Goal: Transaction & Acquisition: Purchase product/service

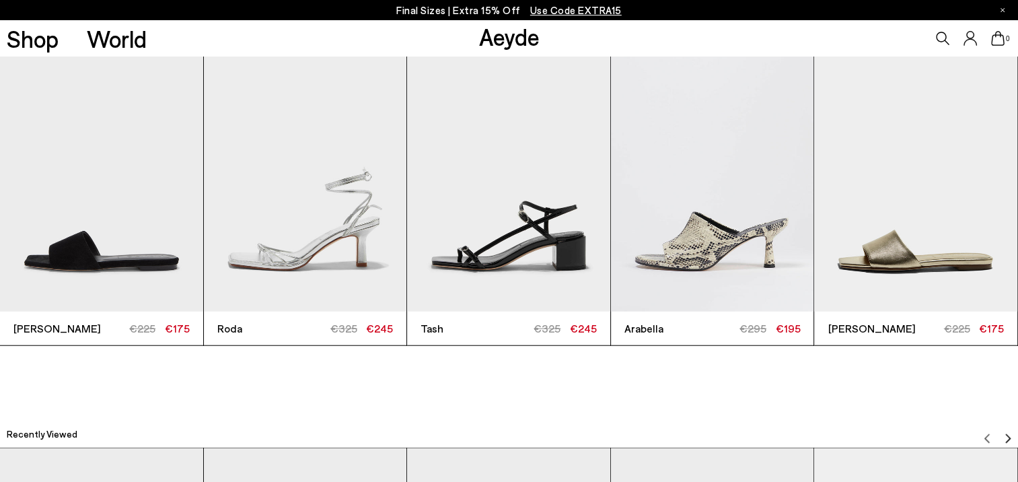
scroll to position [3298, 0]
click at [707, 223] on img "4 / 6" at bounding box center [712, 175] width 203 height 271
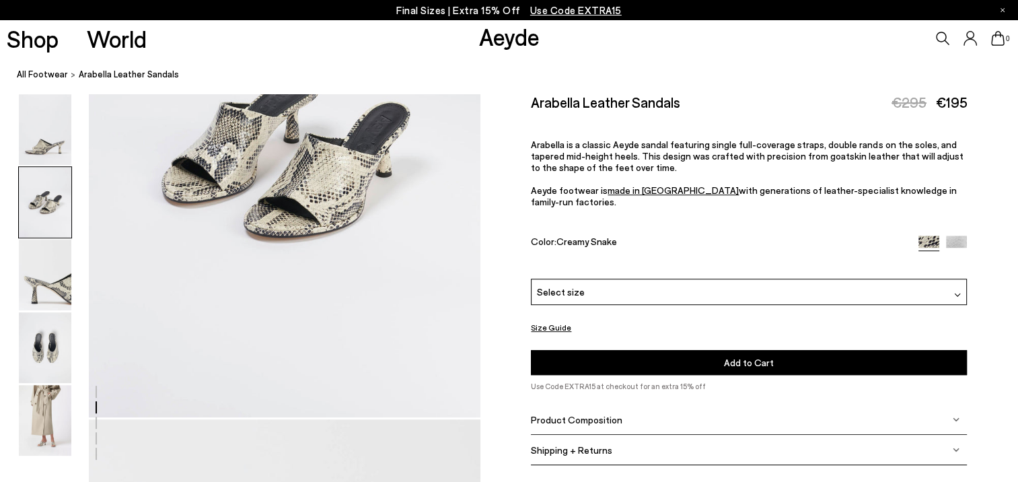
scroll to position [808, 0]
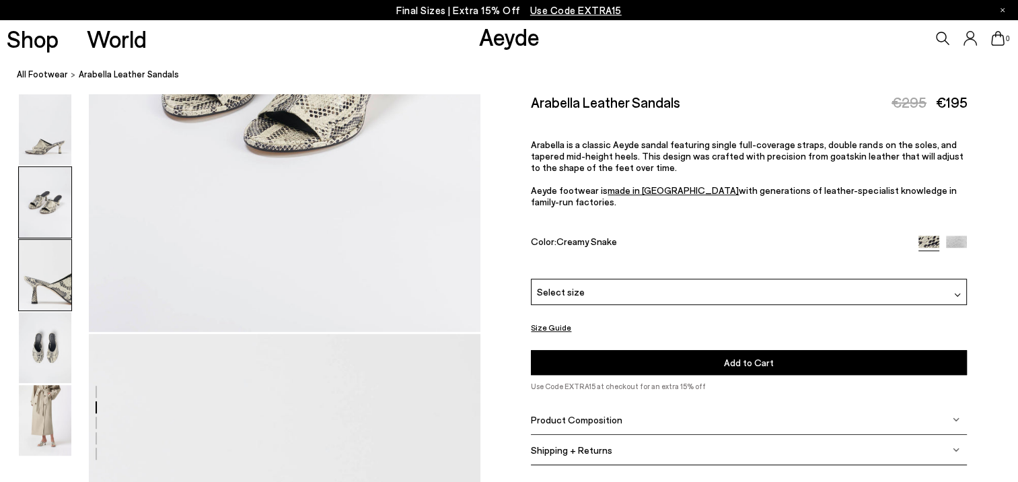
click at [35, 289] on img at bounding box center [45, 275] width 52 height 71
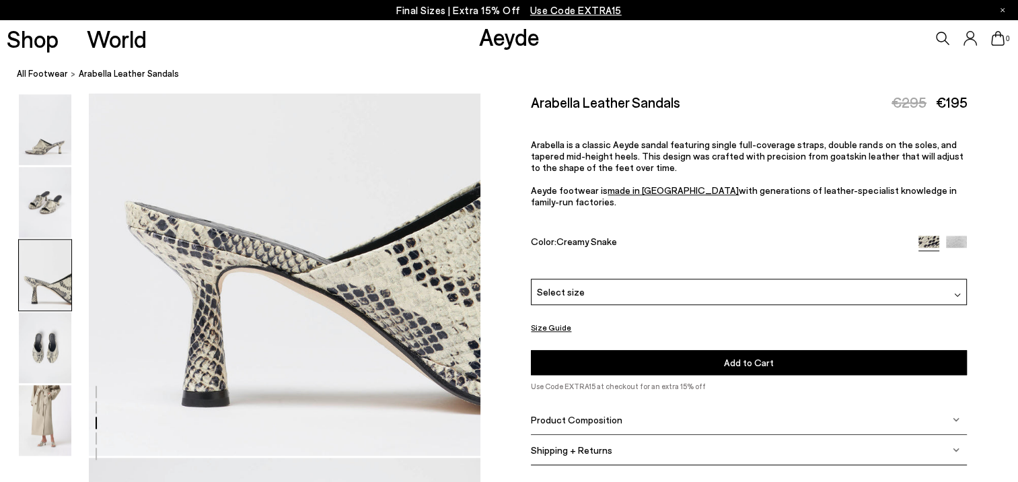
scroll to position [1386, 0]
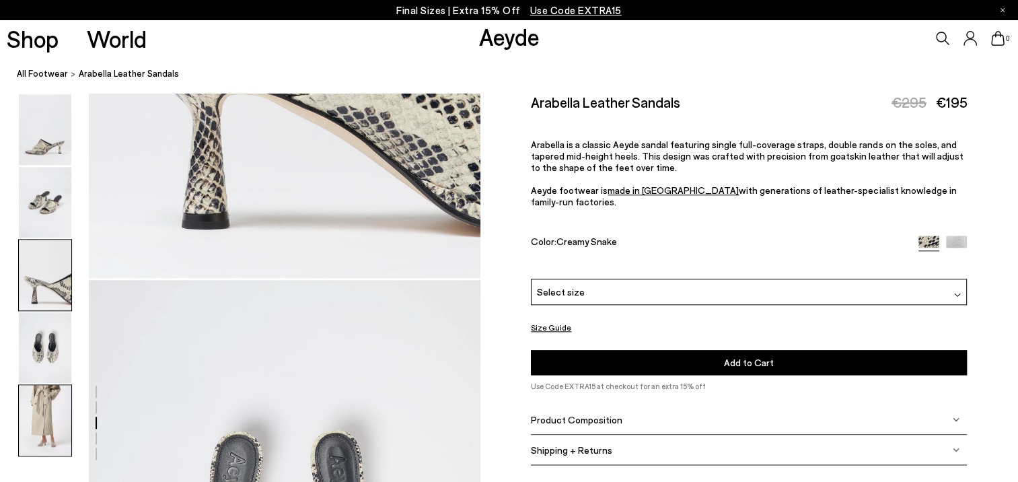
click at [46, 423] on img at bounding box center [45, 420] width 52 height 71
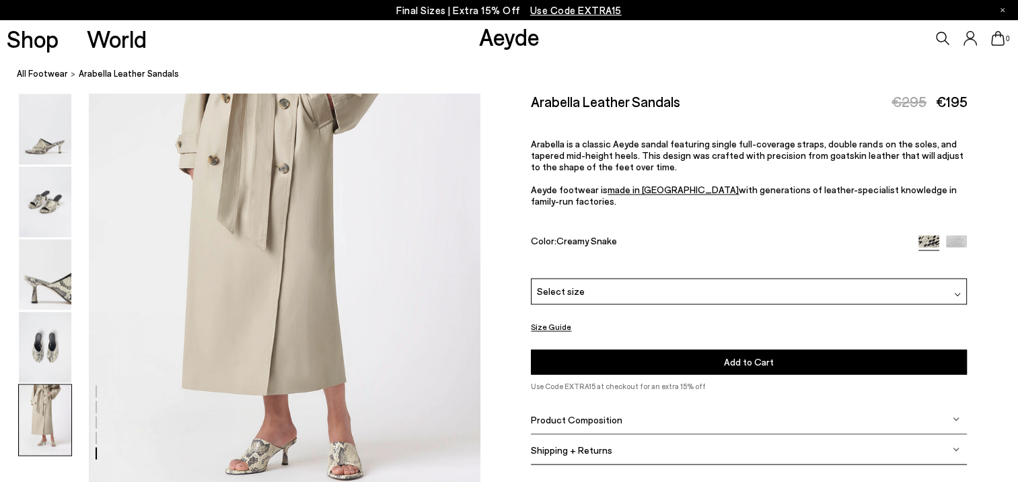
scroll to position [2189, 0]
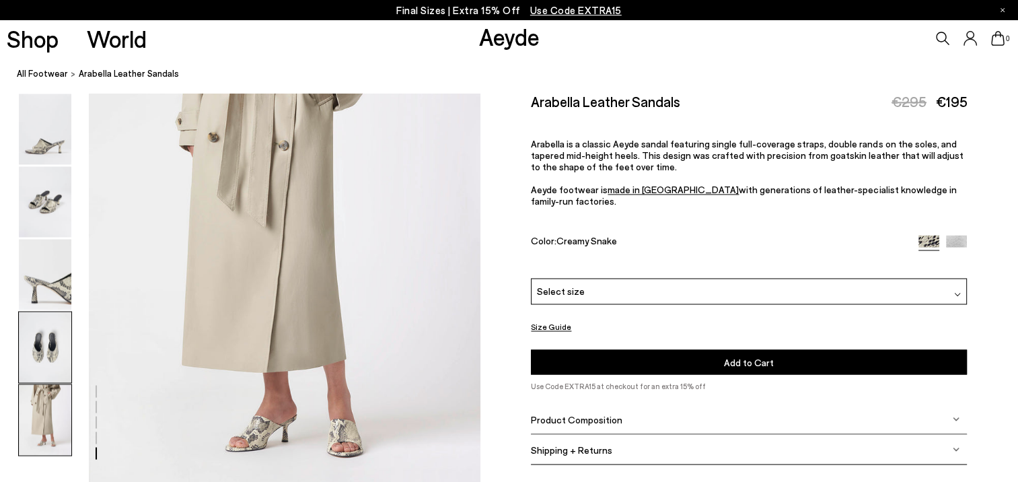
click at [53, 348] on img at bounding box center [45, 347] width 52 height 71
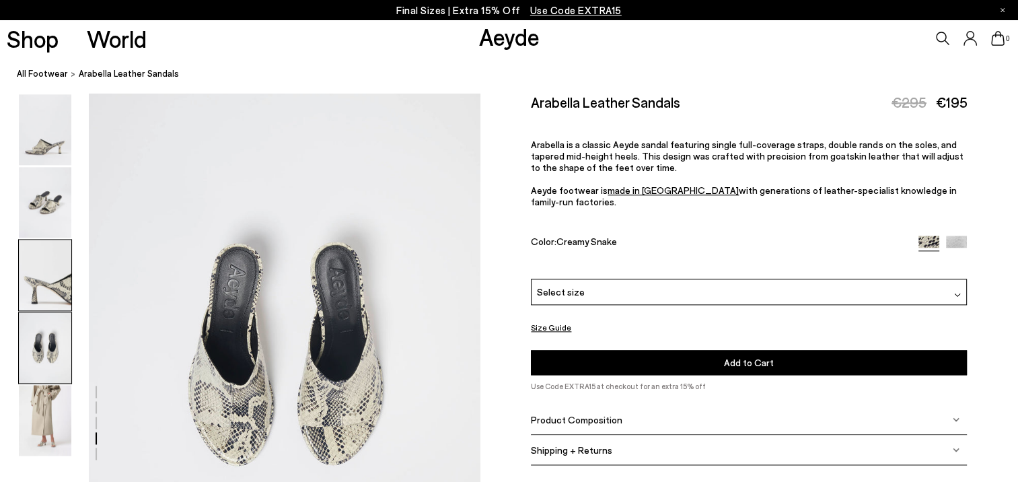
scroll to position [1573, 0]
click at [51, 191] on img at bounding box center [45, 202] width 52 height 71
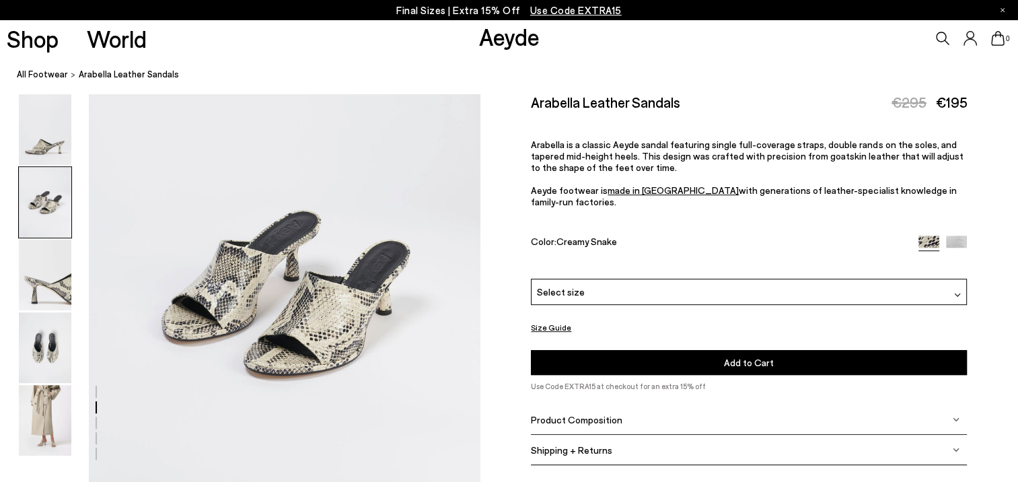
scroll to position [525, 0]
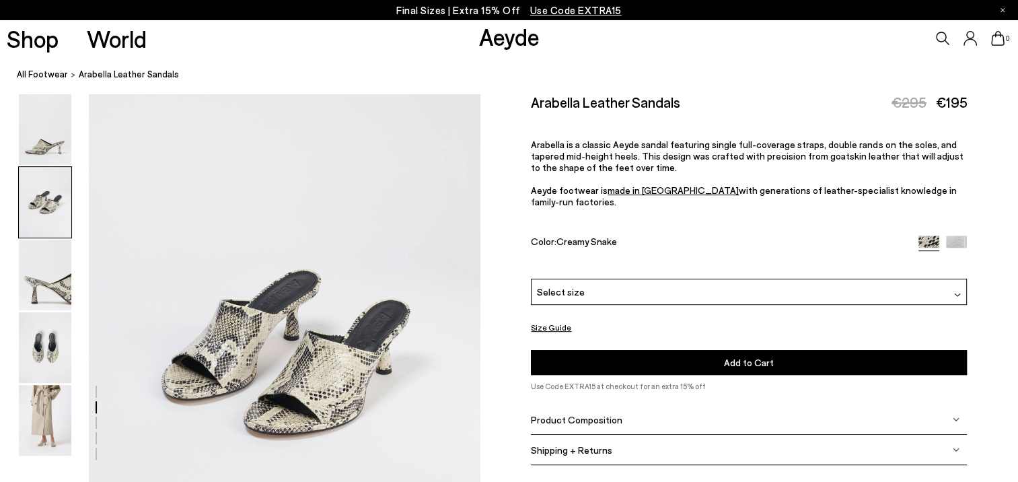
click at [961, 236] on img at bounding box center [956, 246] width 21 height 21
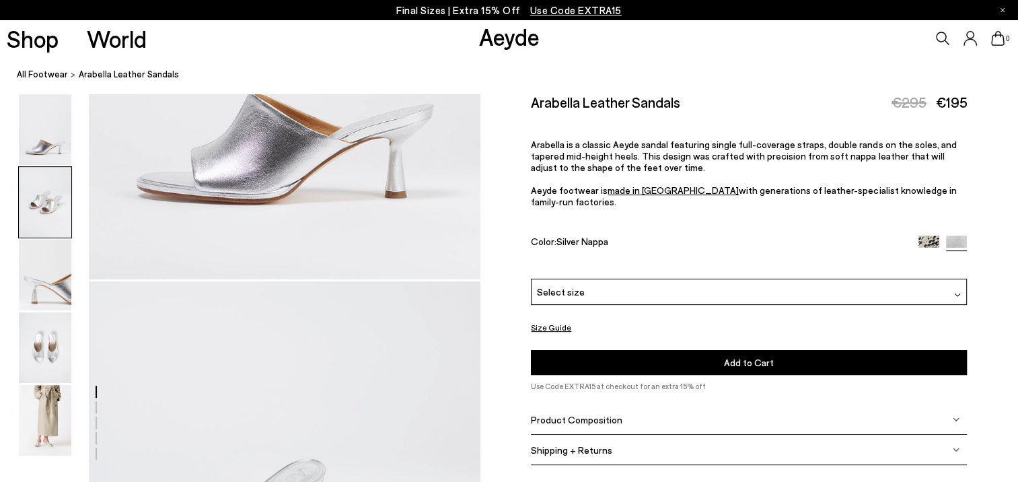
scroll to position [858, 0]
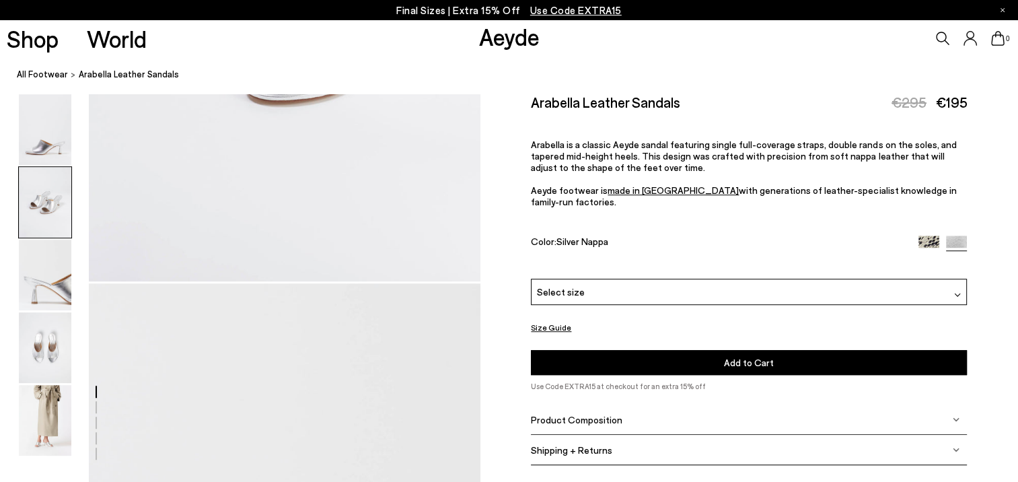
click at [921, 236] on img at bounding box center [929, 246] width 21 height 21
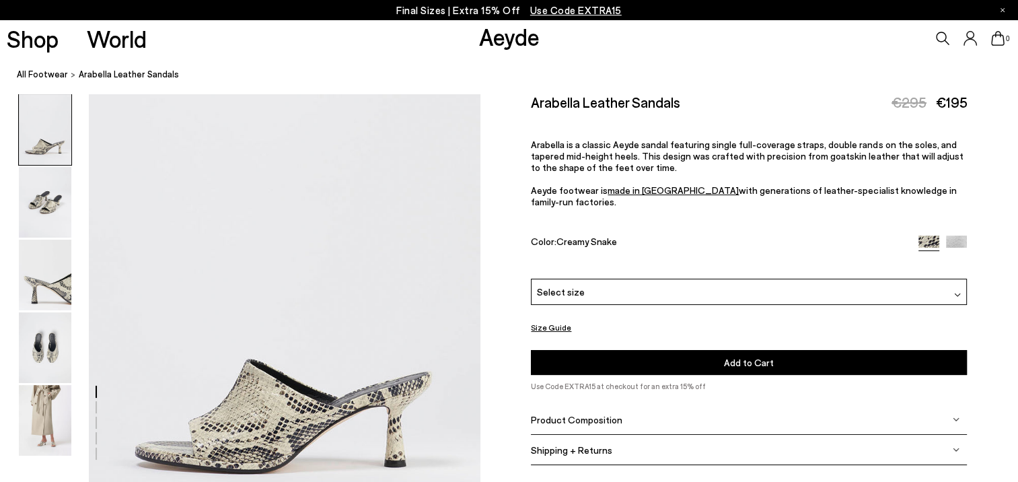
scroll to position [135, 0]
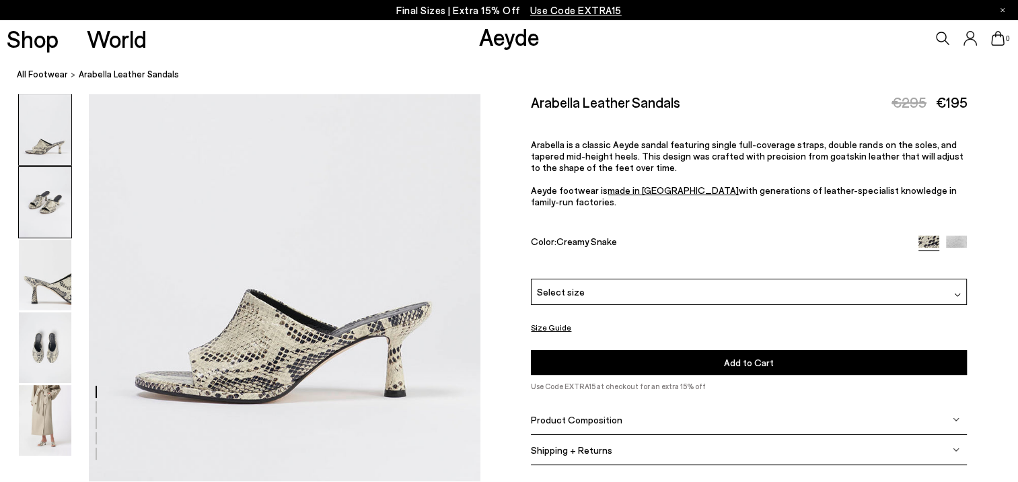
click at [39, 197] on img at bounding box center [45, 202] width 52 height 71
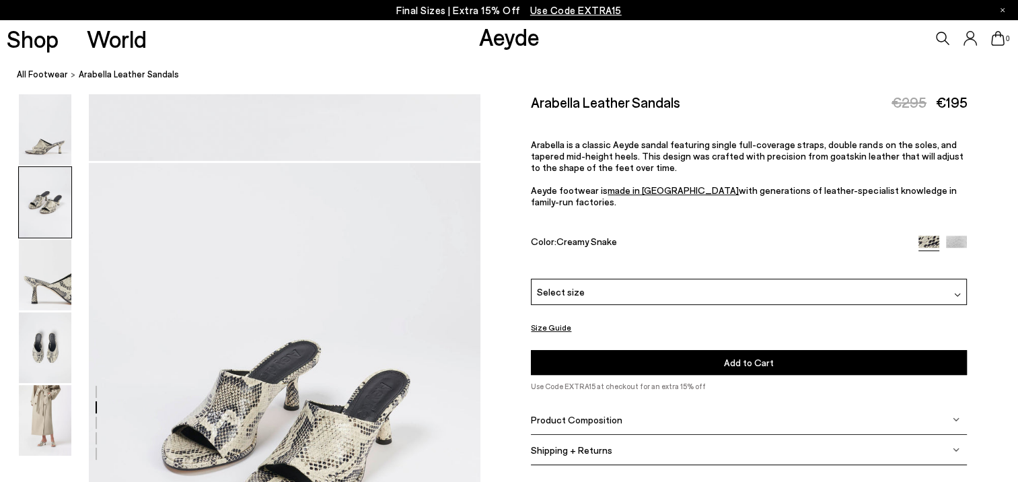
scroll to position [525, 0]
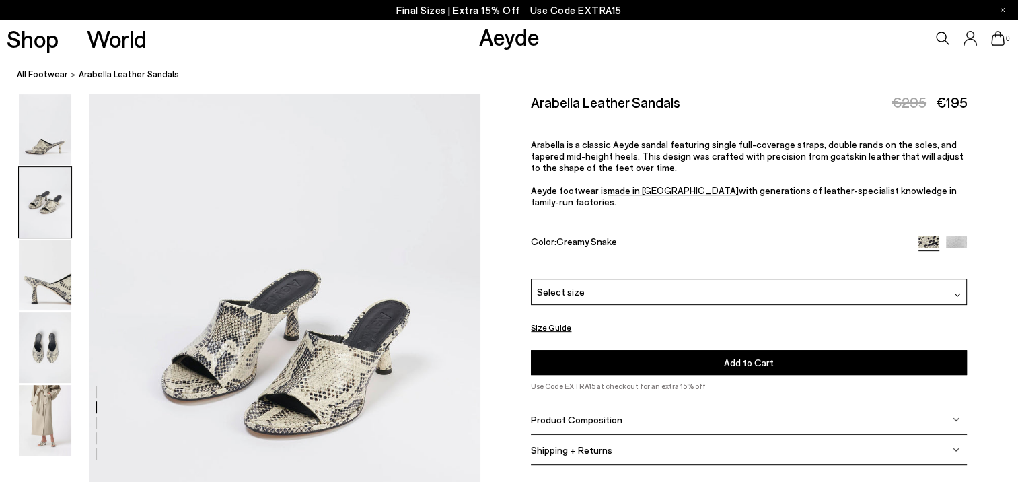
click at [950, 284] on div "Select size" at bounding box center [749, 292] width 436 height 26
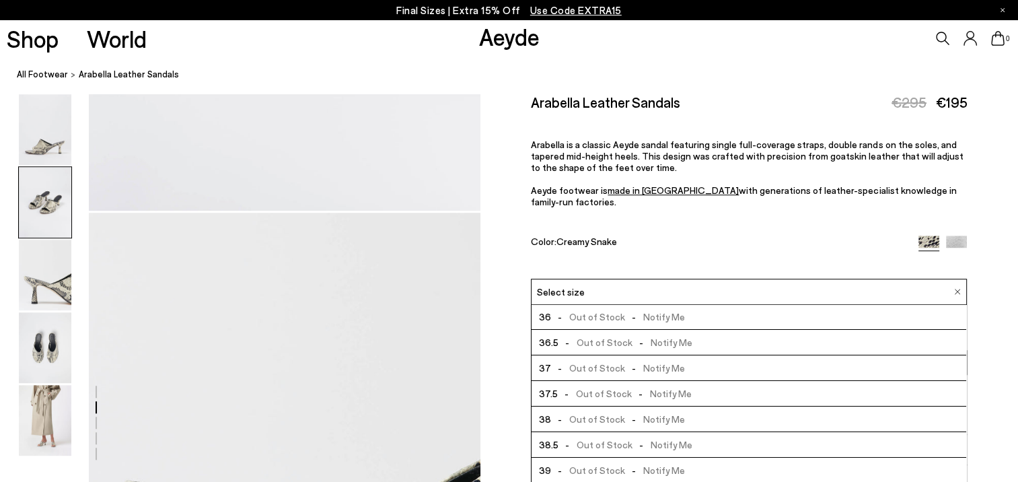
scroll to position [0, 0]
click at [657, 223] on div "Arabella Leather Sandals €295 €195 Arabella is a classic Aeyde sandal featuring…" at bounding box center [749, 186] width 436 height 185
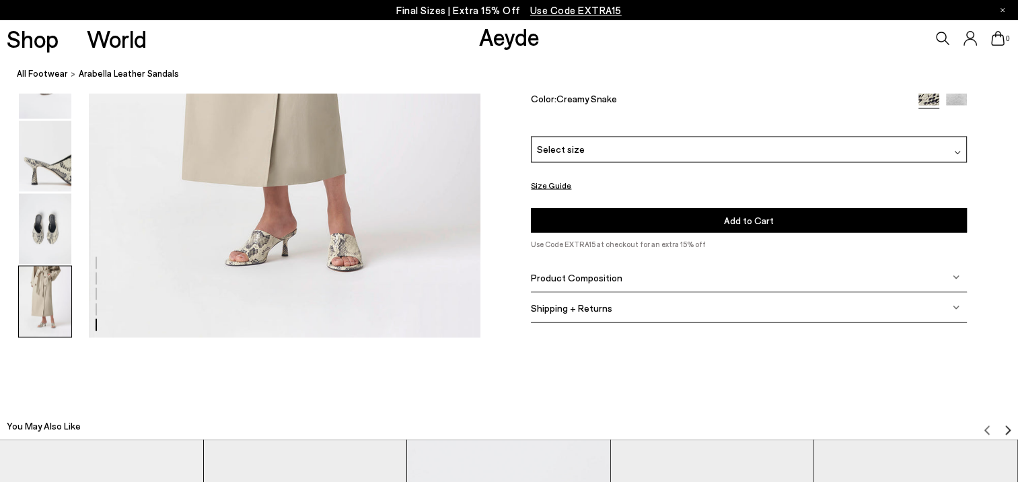
scroll to position [2409, 0]
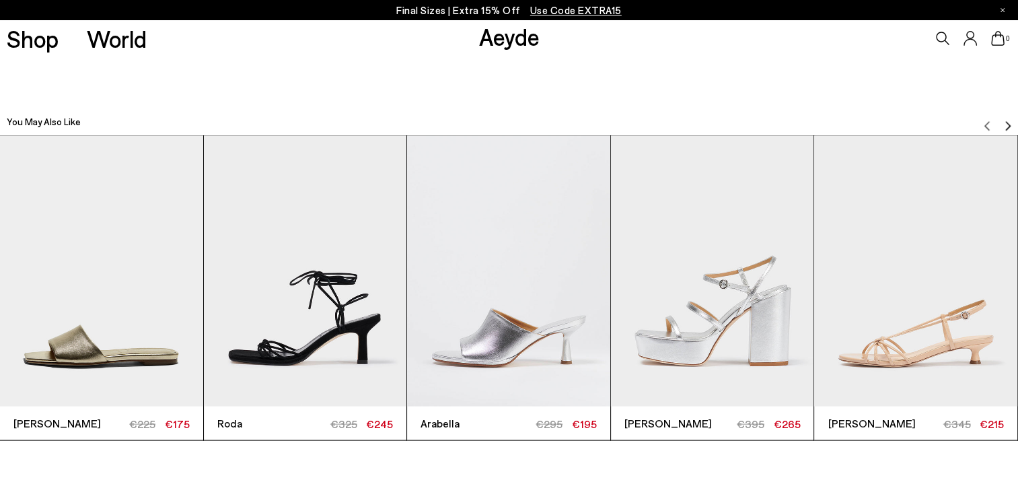
scroll to position [2679, 0]
click at [539, 349] on img "3 / 6" at bounding box center [508, 270] width 203 height 271
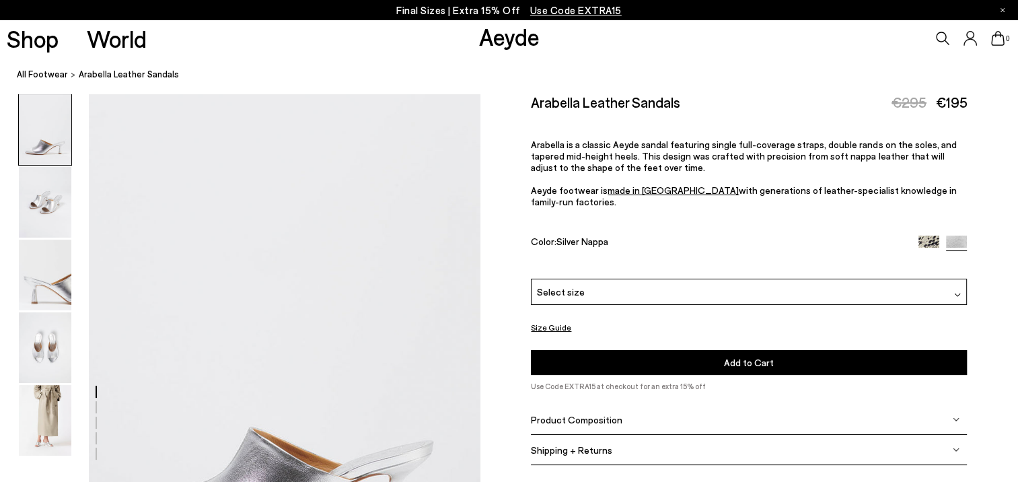
click at [955, 285] on div at bounding box center [957, 292] width 7 height 14
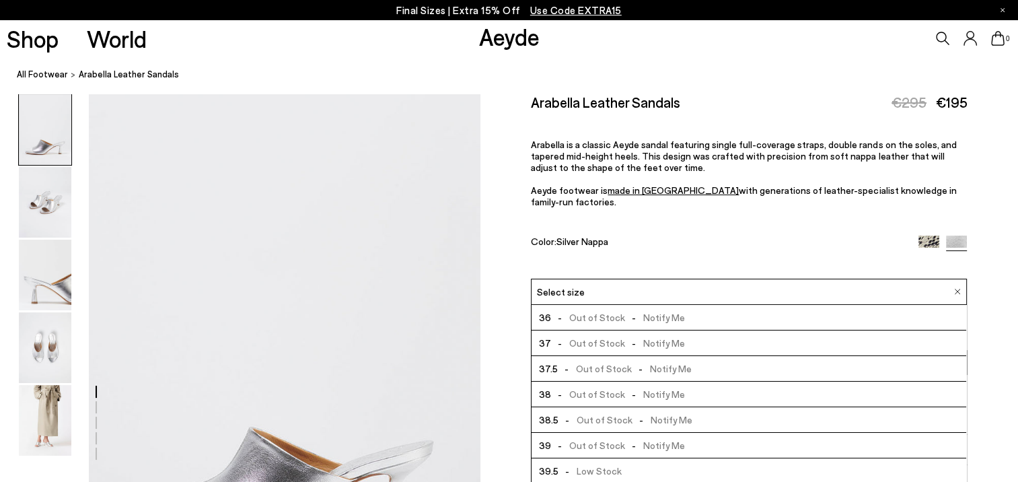
click at [942, 37] on icon at bounding box center [942, 38] width 13 height 13
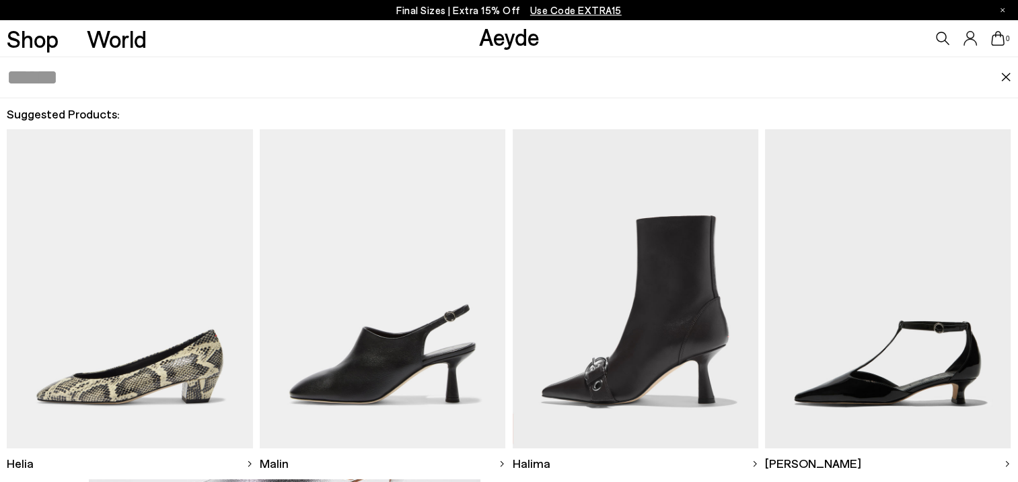
click at [106, 91] on input "text" at bounding box center [503, 77] width 993 height 40
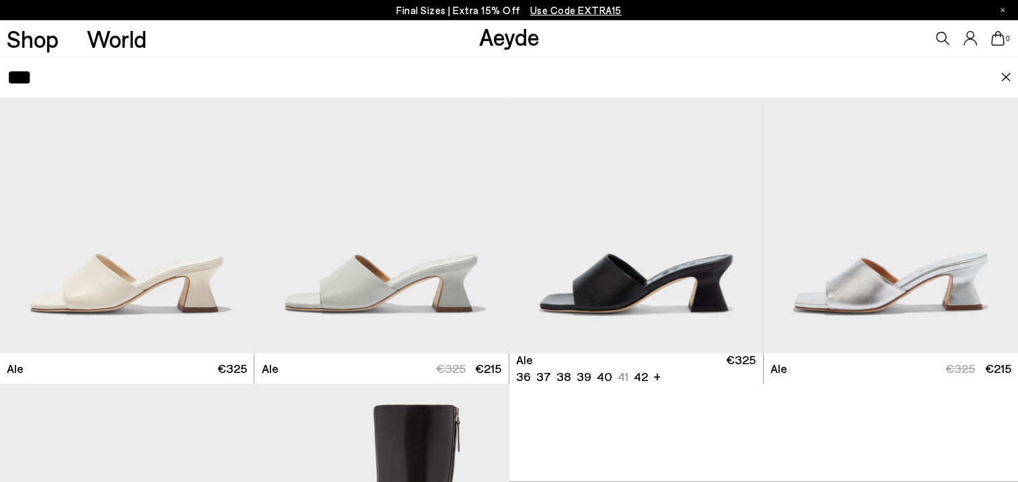
scroll to position [135, 0]
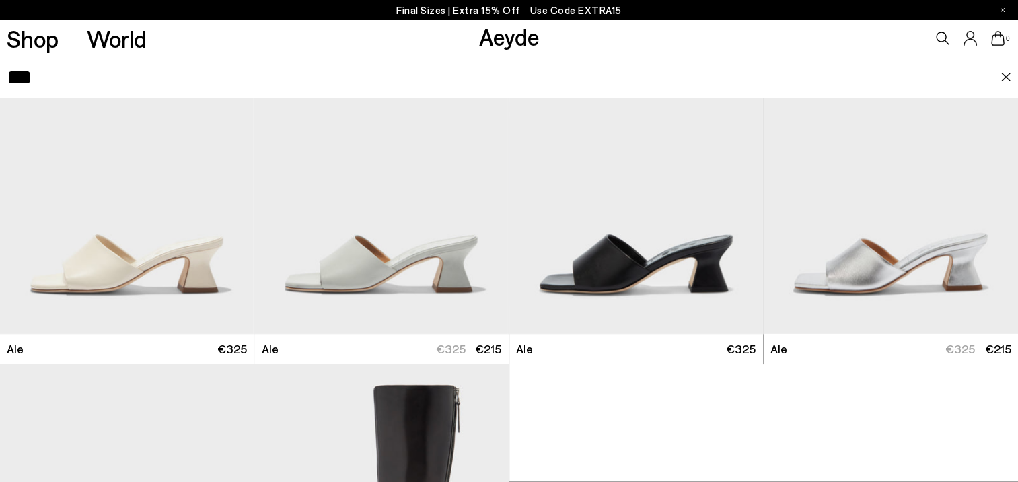
type input "***"
click at [733, 178] on div "Next slide" at bounding box center [736, 180] width 40 height 40
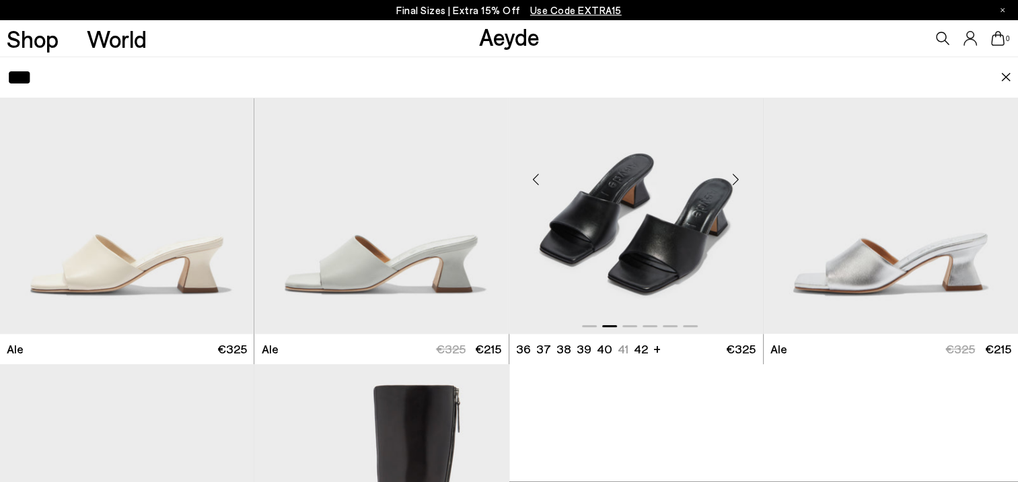
click at [733, 178] on div "Next slide" at bounding box center [736, 180] width 40 height 40
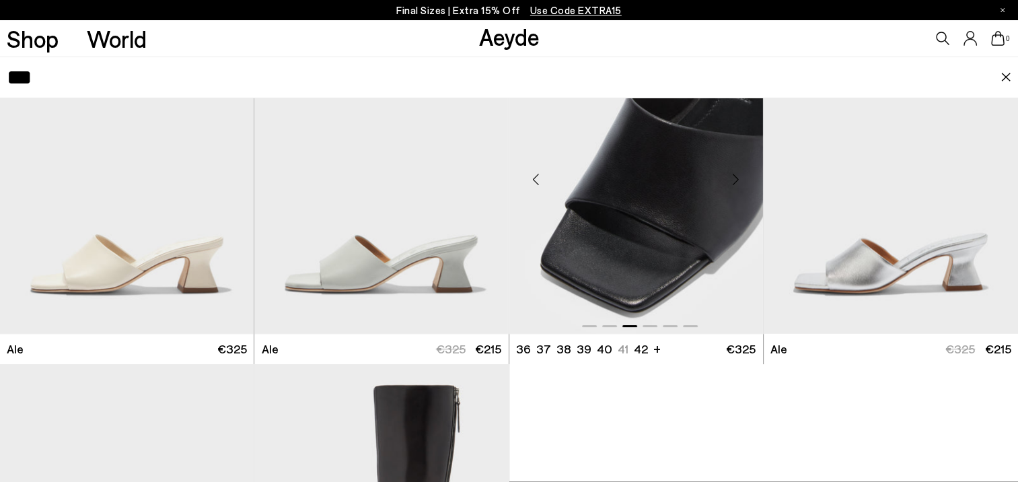
click at [733, 178] on div "Next slide" at bounding box center [736, 180] width 40 height 40
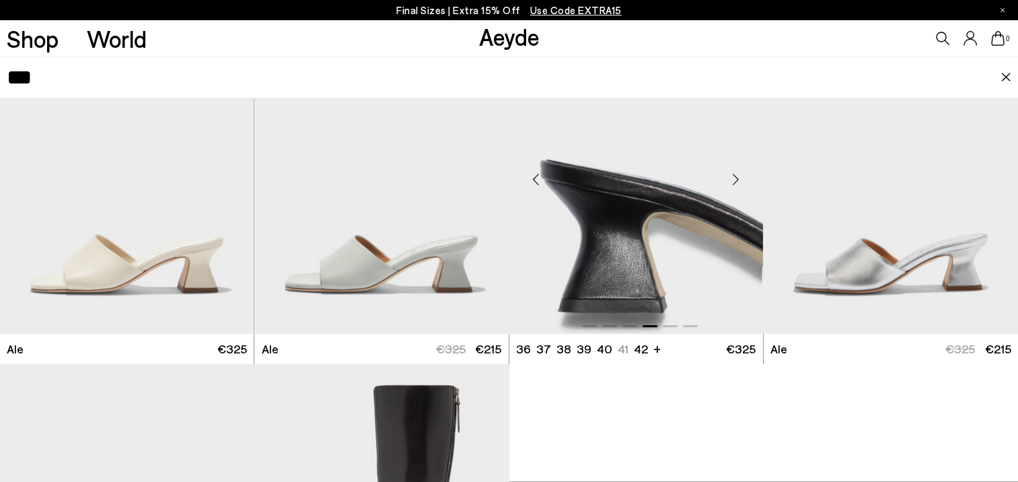
click at [733, 178] on div "Next slide" at bounding box center [736, 180] width 40 height 40
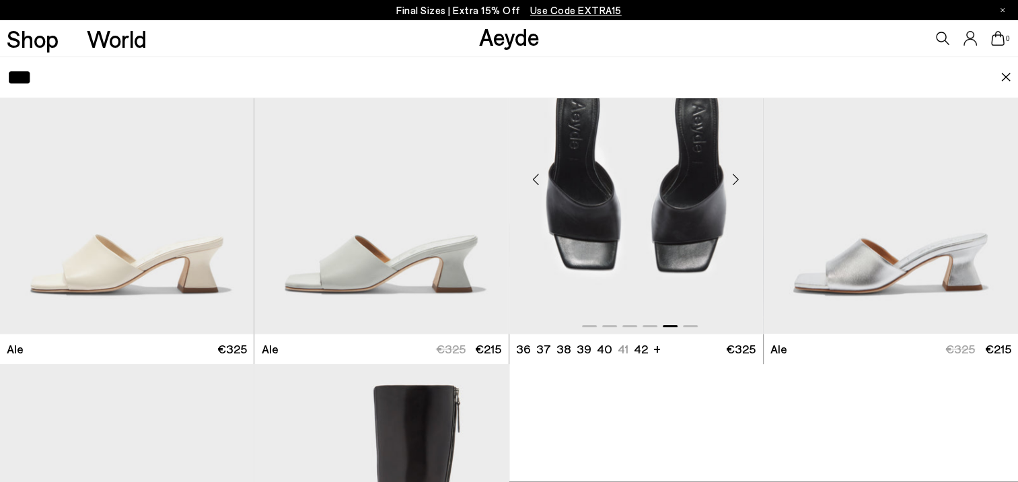
click at [733, 178] on div "Next slide" at bounding box center [736, 180] width 40 height 40
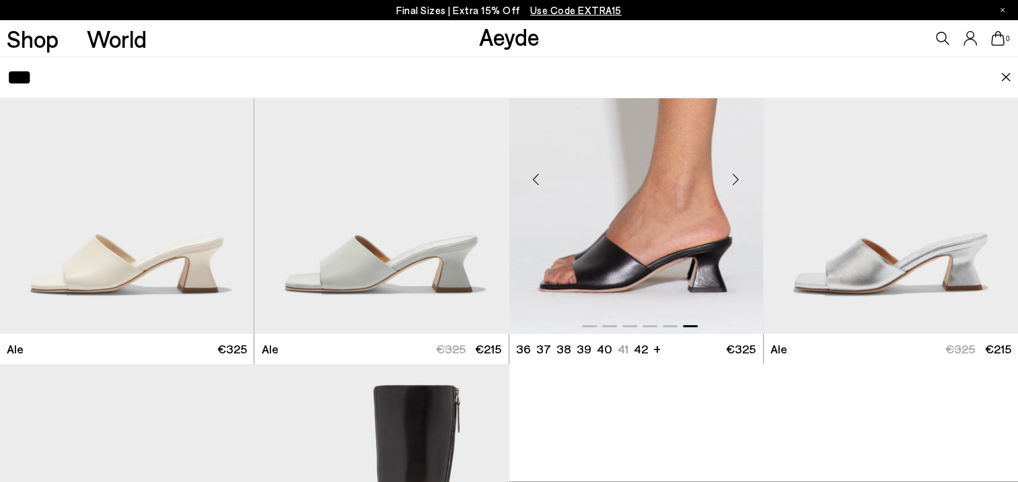
click at [733, 178] on div "Next slide" at bounding box center [736, 180] width 40 height 40
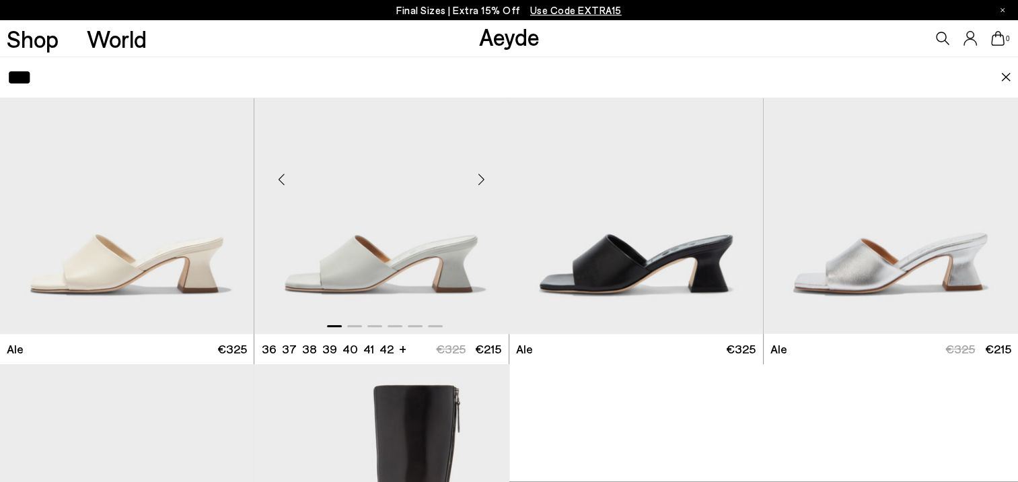
click at [479, 175] on div "Next slide" at bounding box center [482, 180] width 40 height 40
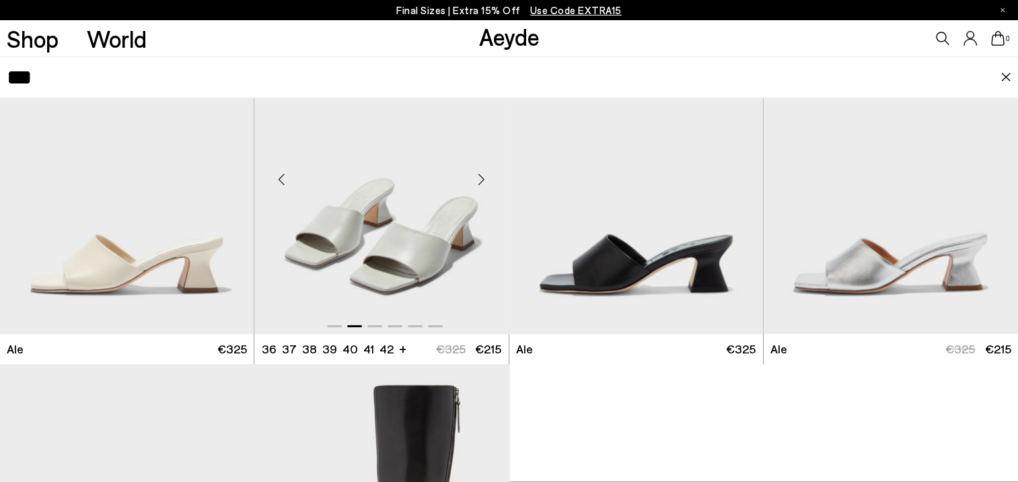
click at [479, 175] on div "Next slide" at bounding box center [482, 180] width 40 height 40
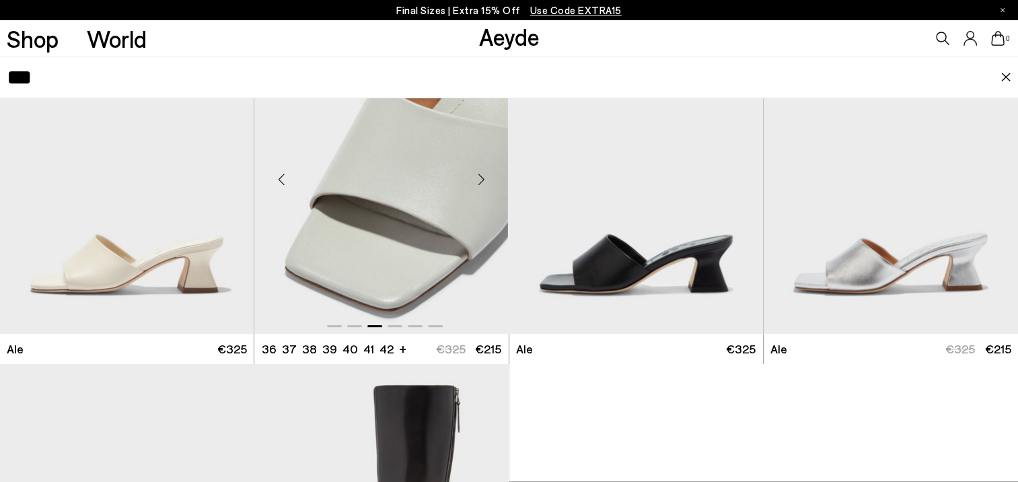
click at [479, 175] on div "Next slide" at bounding box center [482, 180] width 40 height 40
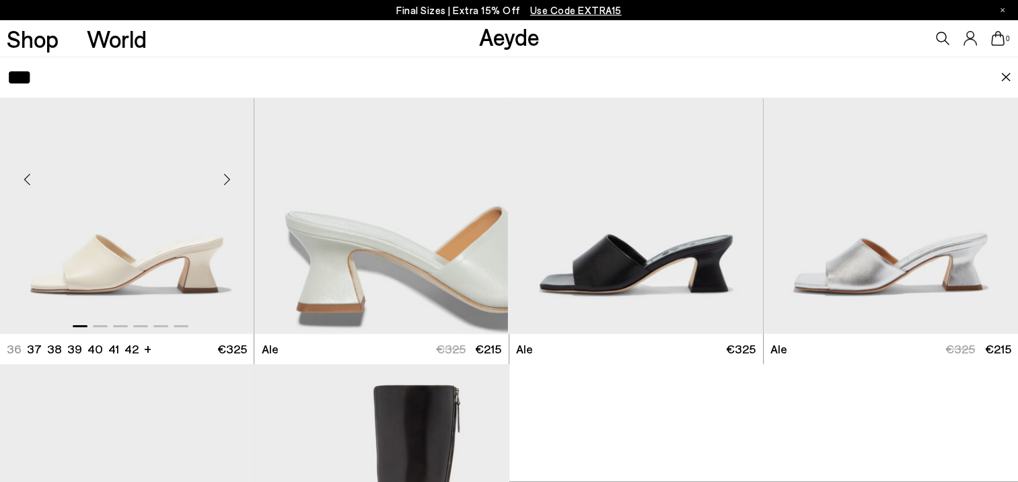
click at [227, 180] on div "Next slide" at bounding box center [227, 180] width 40 height 40
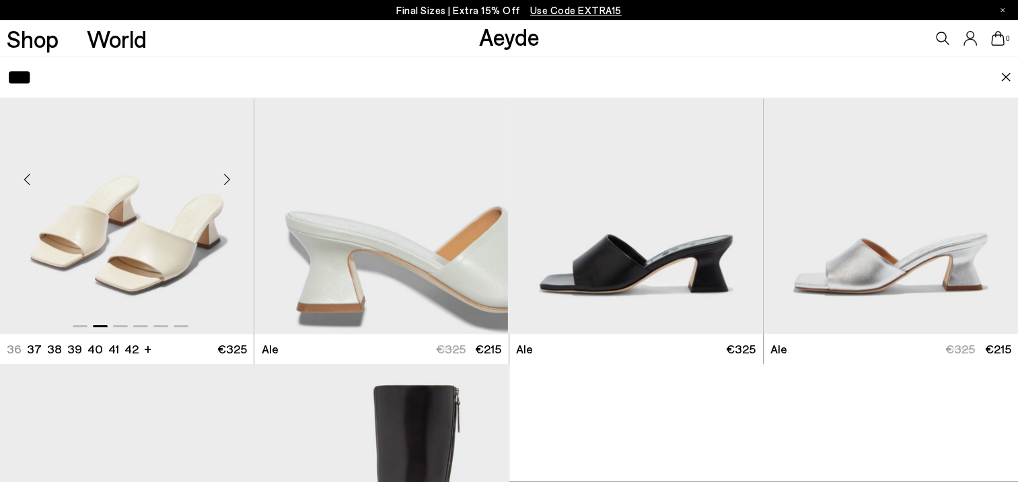
click at [227, 179] on div "Next slide" at bounding box center [227, 180] width 40 height 40
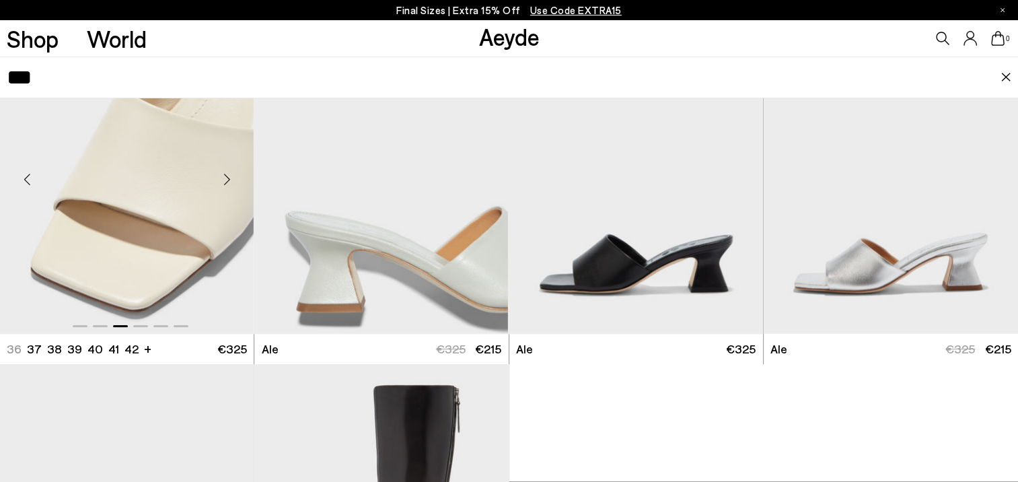
click at [227, 179] on div "Next slide" at bounding box center [227, 180] width 40 height 40
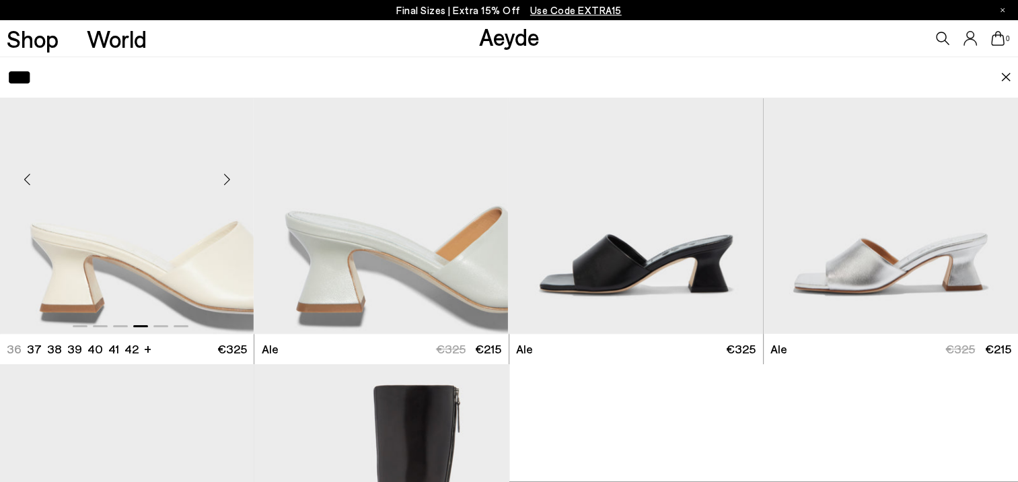
click at [227, 179] on div "Next slide" at bounding box center [227, 180] width 40 height 40
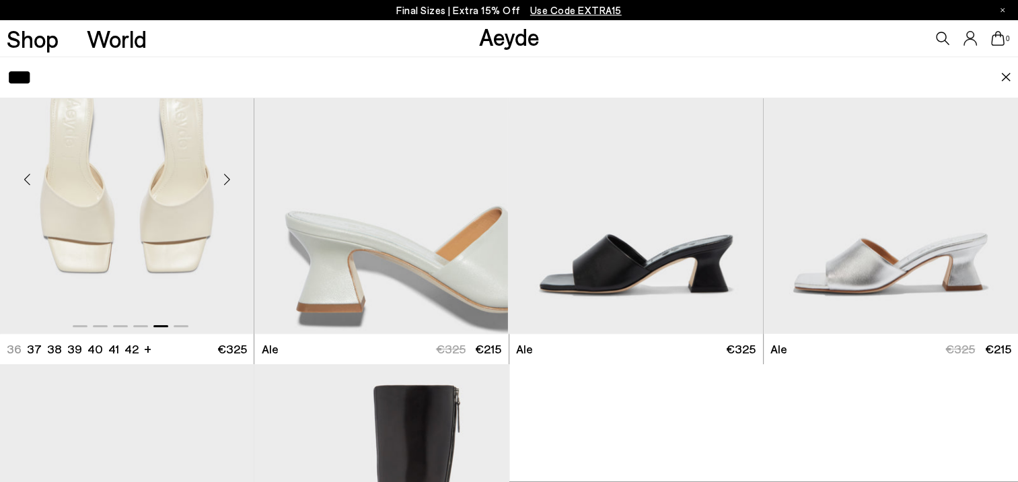
click at [221, 180] on div "Next slide" at bounding box center [227, 180] width 40 height 40
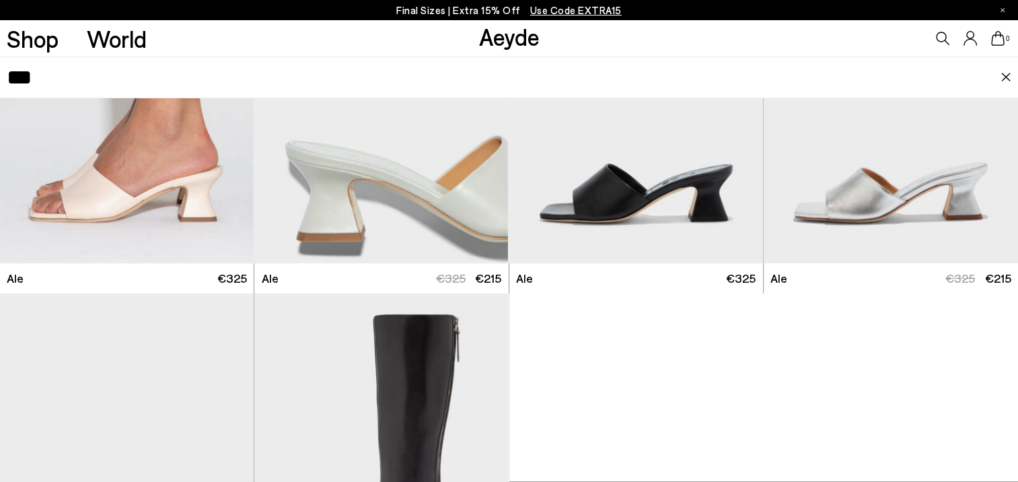
scroll to position [199, 0]
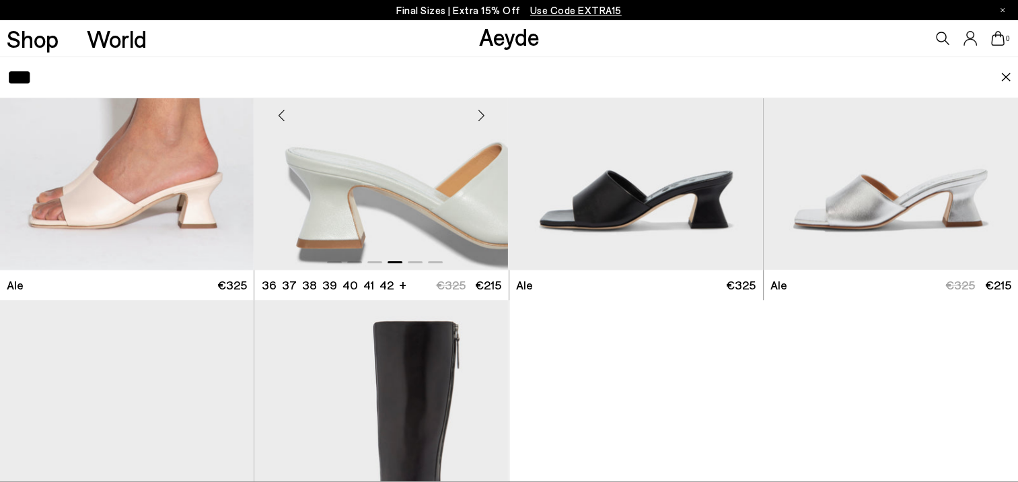
click at [369, 181] on img "4 / 6" at bounding box center [381, 110] width 254 height 319
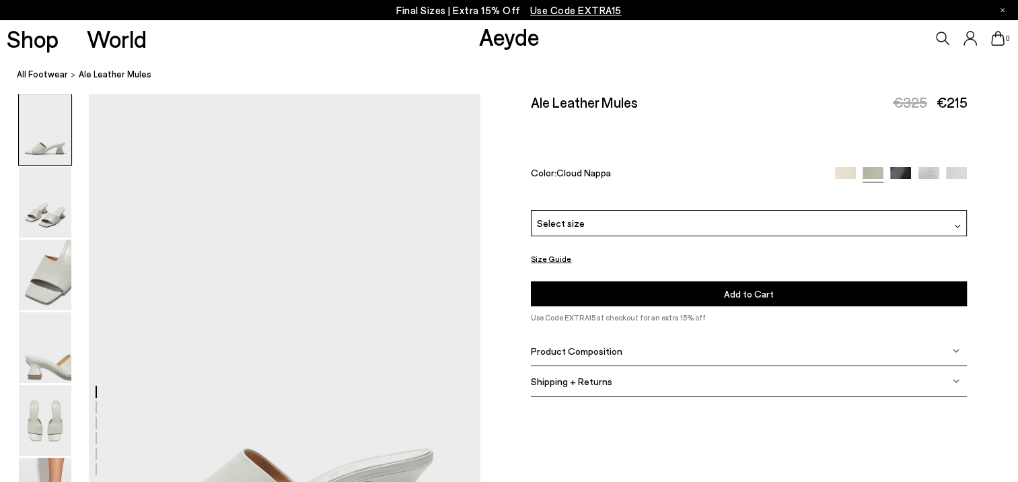
click at [952, 174] on img at bounding box center [956, 177] width 21 height 21
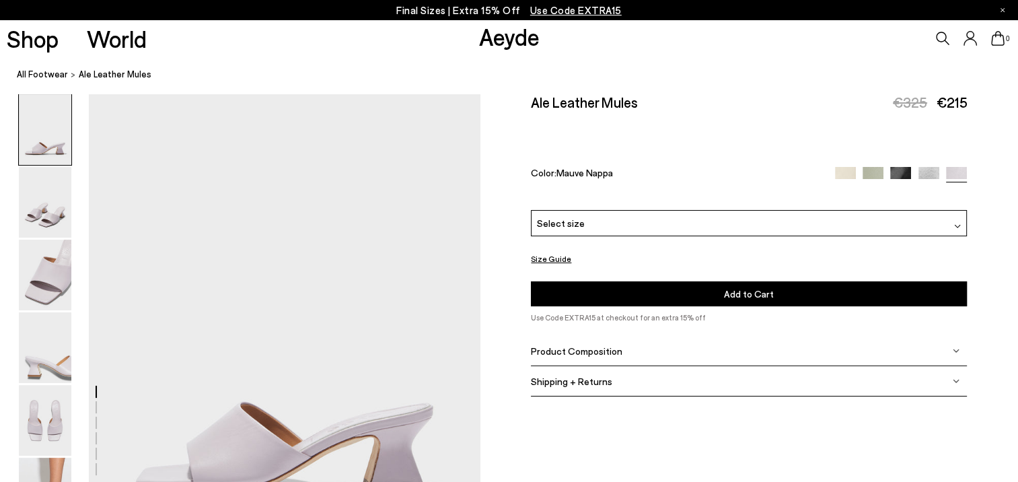
scroll to position [67, 0]
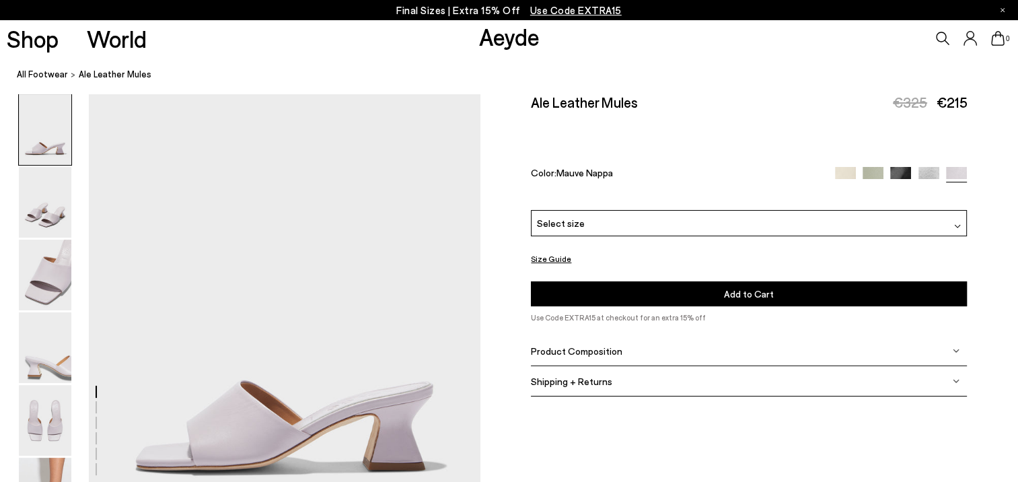
click at [964, 221] on div "Select size" at bounding box center [749, 223] width 436 height 26
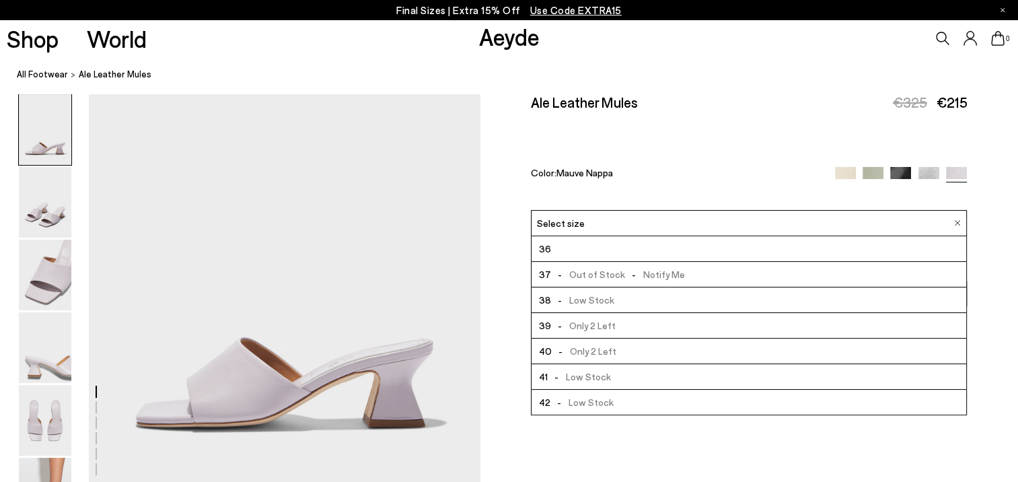
scroll to position [135, 0]
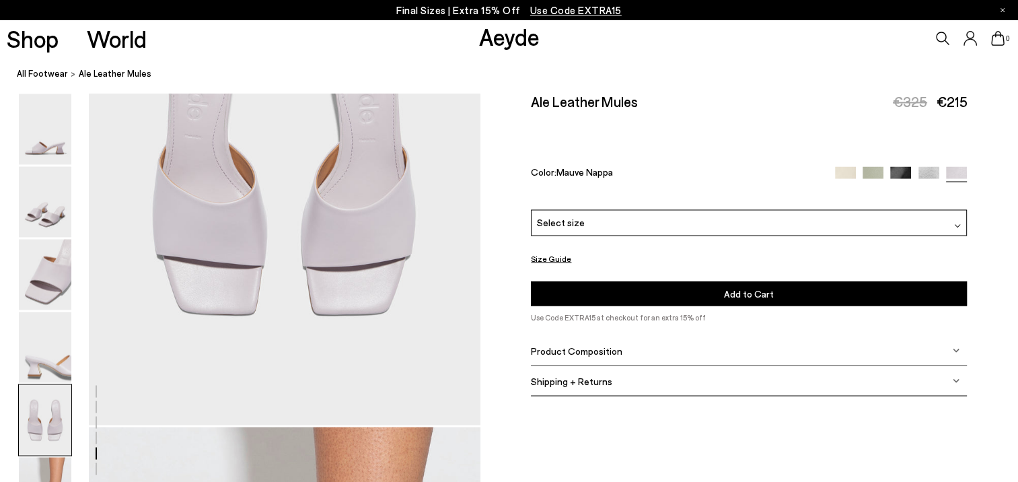
scroll to position [2288, 0]
click at [55, 273] on img at bounding box center [45, 275] width 52 height 71
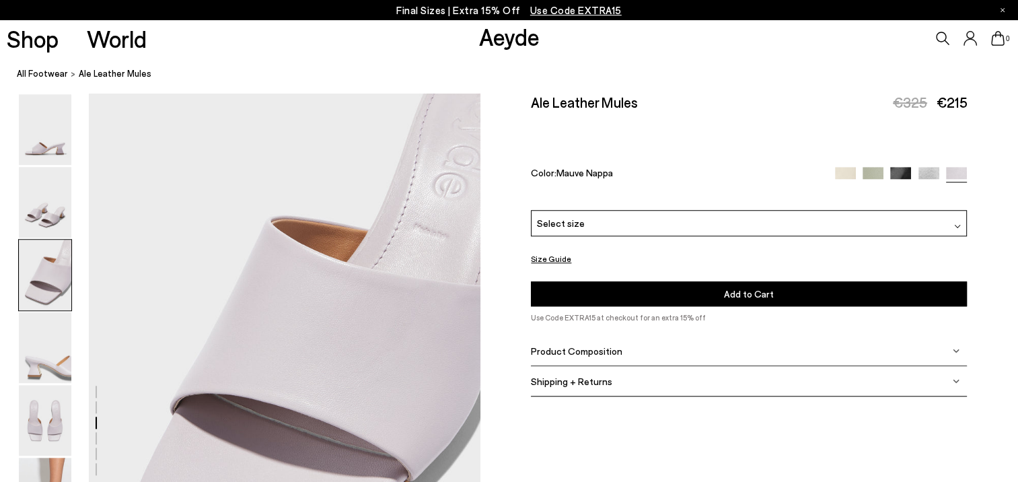
scroll to position [1049, 0]
